Goal: Task Accomplishment & Management: Manage account settings

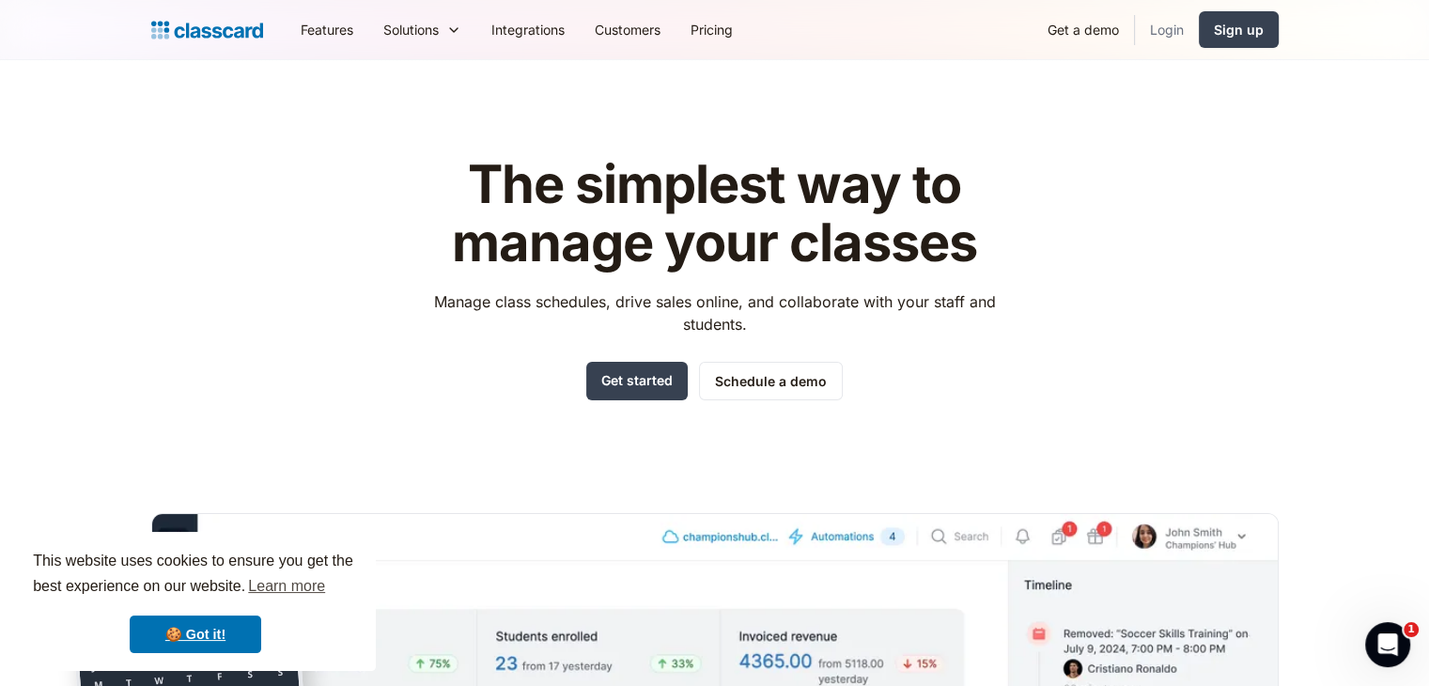
click at [1173, 35] on link "Login" at bounding box center [1167, 29] width 64 height 42
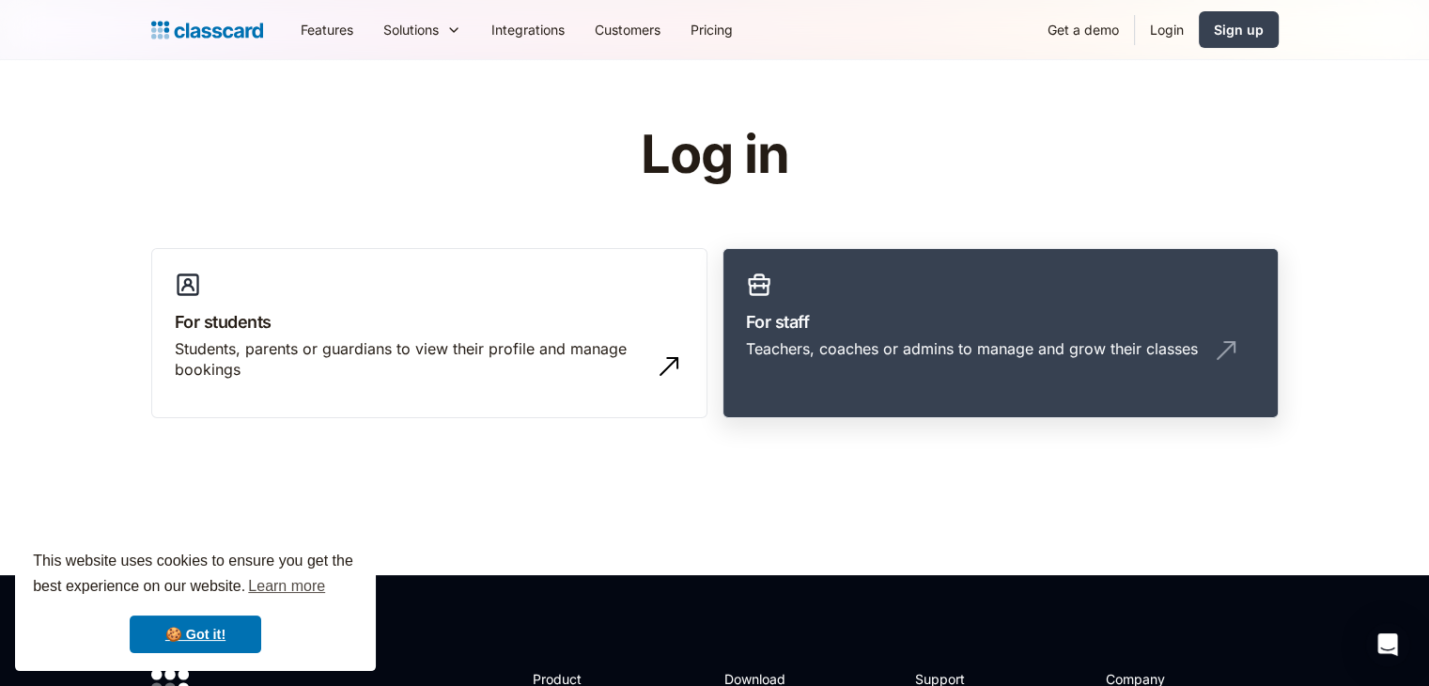
click at [1084, 338] on div "Teachers, coaches or admins to manage and grow their classes" at bounding box center [972, 348] width 452 height 21
